Goal: Navigation & Orientation: Go to known website

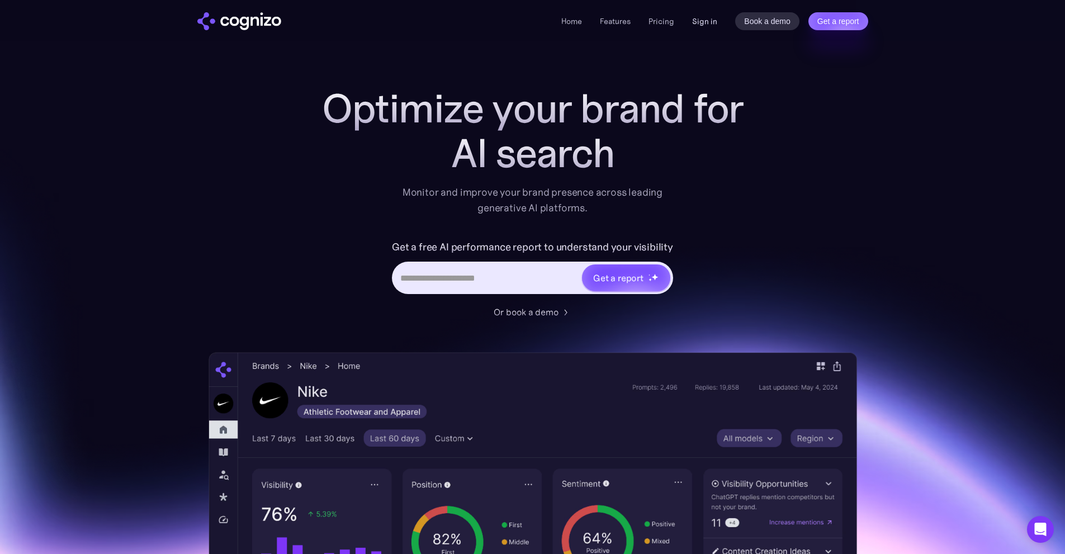
click at [704, 27] on link "Sign in" at bounding box center [704, 21] width 25 height 13
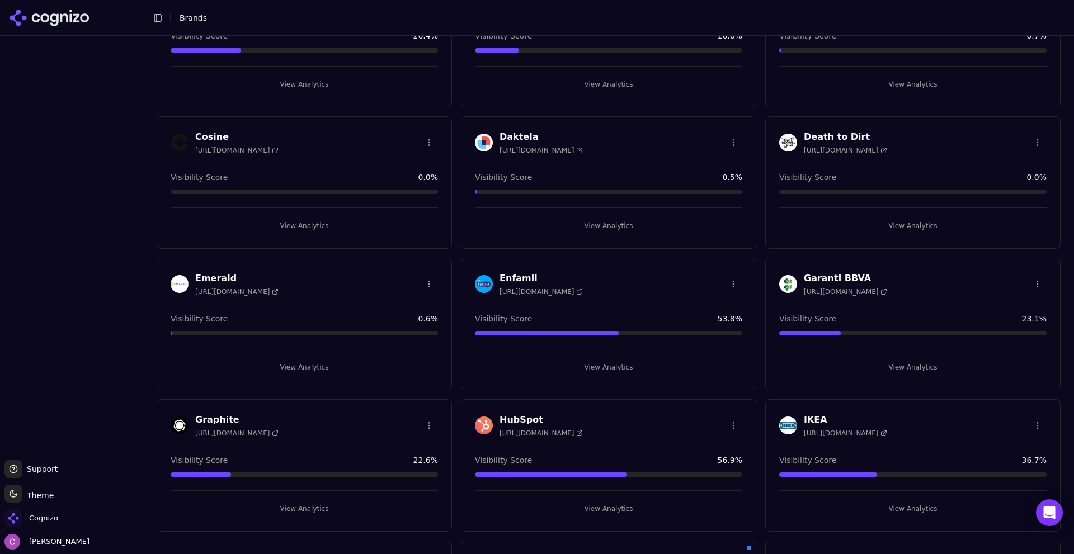
scroll to position [671, 0]
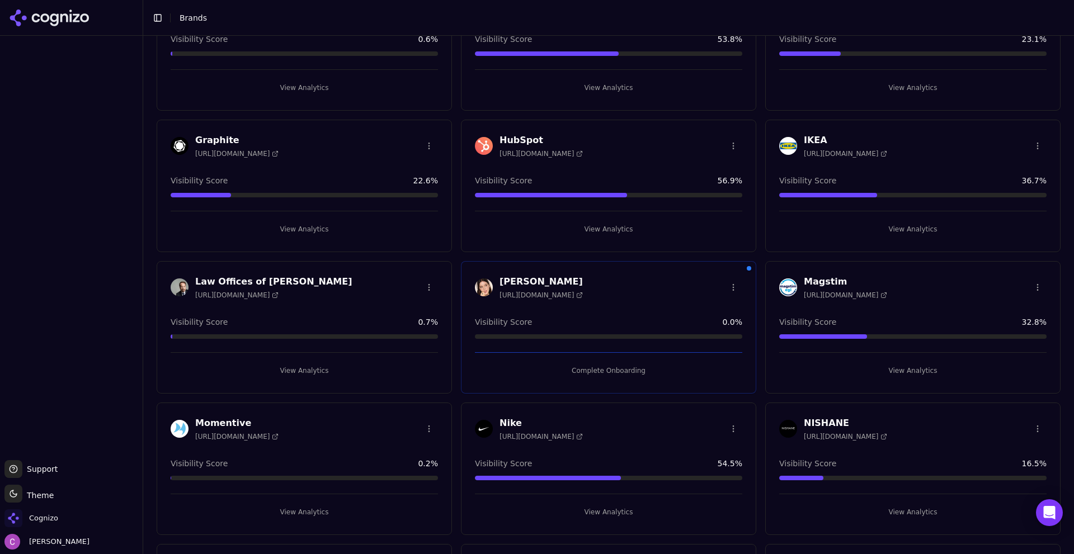
click at [561, 227] on button "View Analytics" at bounding box center [608, 229] width 267 height 18
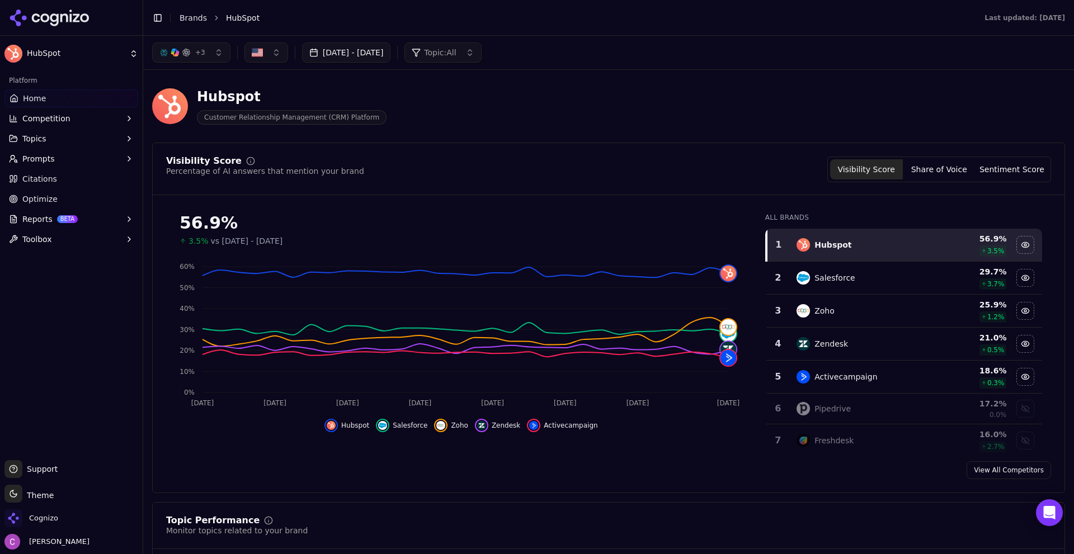
click at [51, 106] on link "Home" at bounding box center [71, 98] width 134 height 18
click at [53, 95] on link "Home" at bounding box center [71, 98] width 134 height 18
